Goal: Check status: Check status

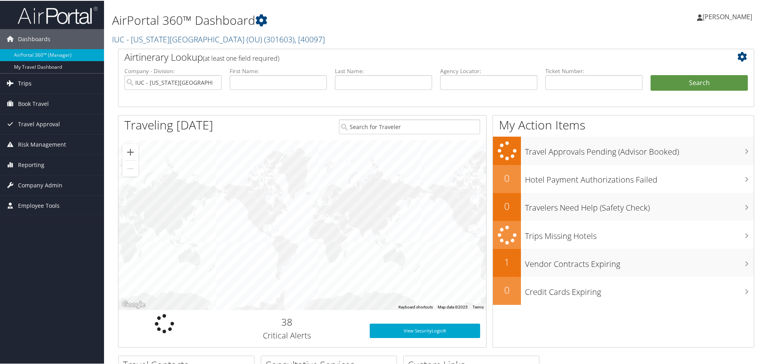
click at [34, 82] on link "Trips" at bounding box center [52, 83] width 104 height 20
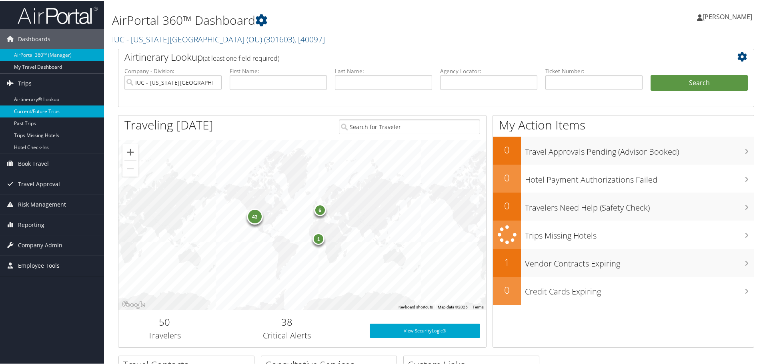
click at [35, 108] on link "Current/Future Trips" at bounding box center [52, 111] width 104 height 12
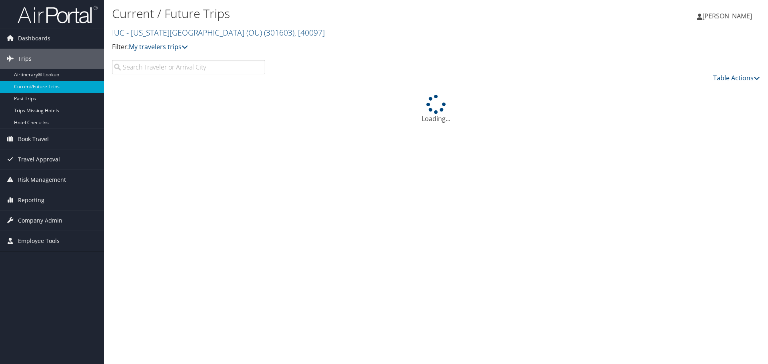
click at [168, 67] on input "search" at bounding box center [188, 67] width 153 height 14
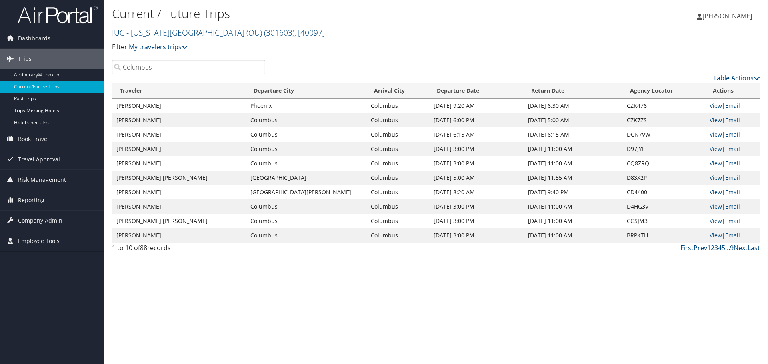
type input "Columbus"
click at [47, 72] on link "Airtinerary® Lookup" at bounding box center [52, 75] width 104 height 12
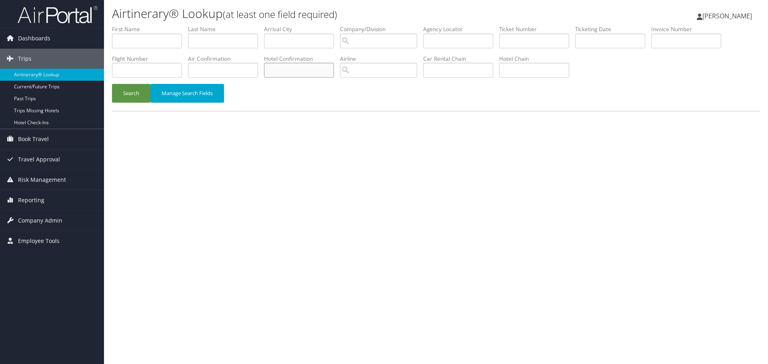
click at [320, 72] on input "text" at bounding box center [299, 70] width 70 height 15
click at [466, 72] on input "text" at bounding box center [458, 70] width 70 height 15
click at [525, 71] on input "text" at bounding box center [534, 70] width 70 height 15
click at [557, 67] on input "text" at bounding box center [534, 70] width 70 height 15
click at [112, 84] on button "Search" at bounding box center [131, 93] width 38 height 19
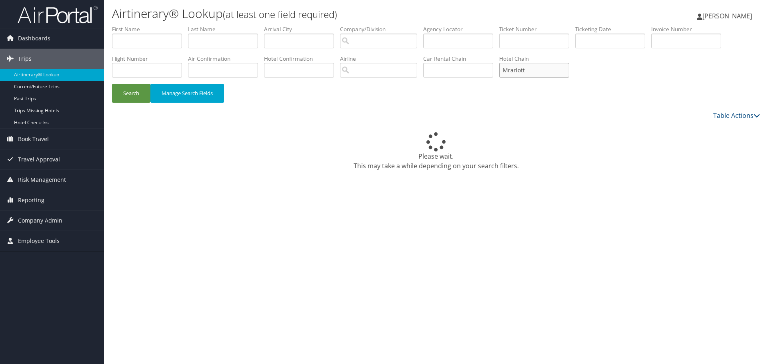
click at [518, 68] on input "Mrariott" at bounding box center [534, 70] width 70 height 15
type input "Marriott"
click at [112, 84] on button "Search" at bounding box center [131, 93] width 38 height 19
click at [534, 63] on input "text" at bounding box center [534, 70] width 70 height 15
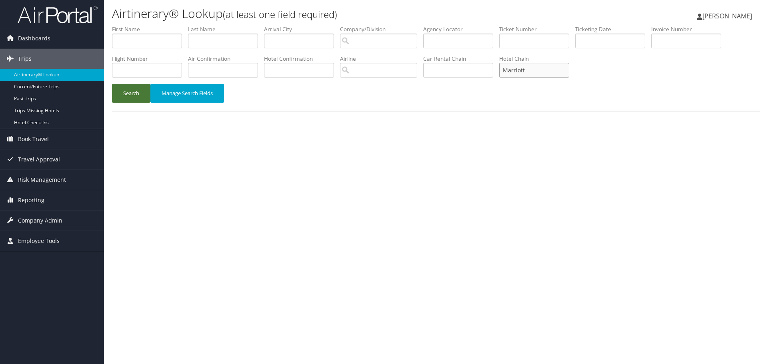
type input "Marriott"
click at [142, 95] on button "Search" at bounding box center [131, 93] width 38 height 19
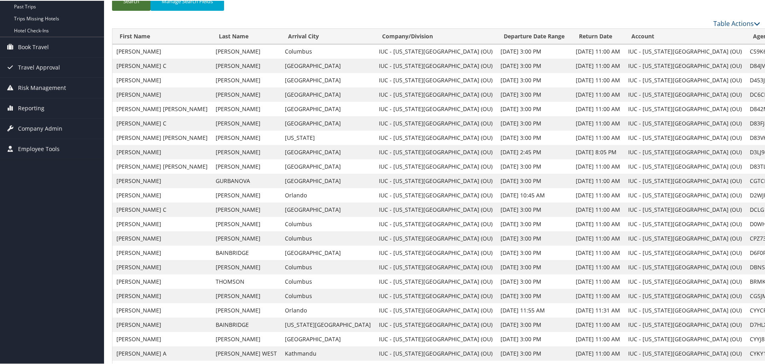
scroll to position [80, 0]
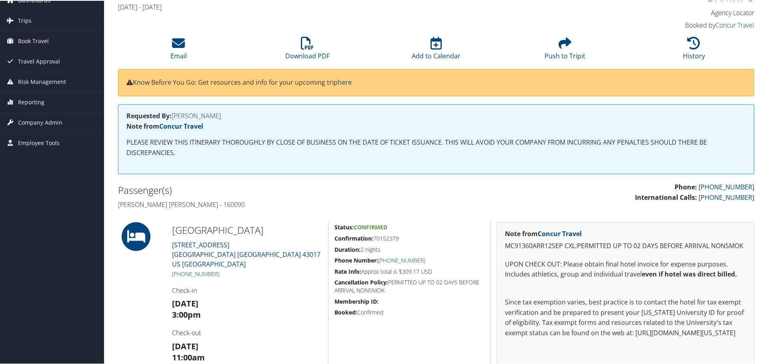
scroll to position [6, 0]
